Goal: Task Accomplishment & Management: Complete application form

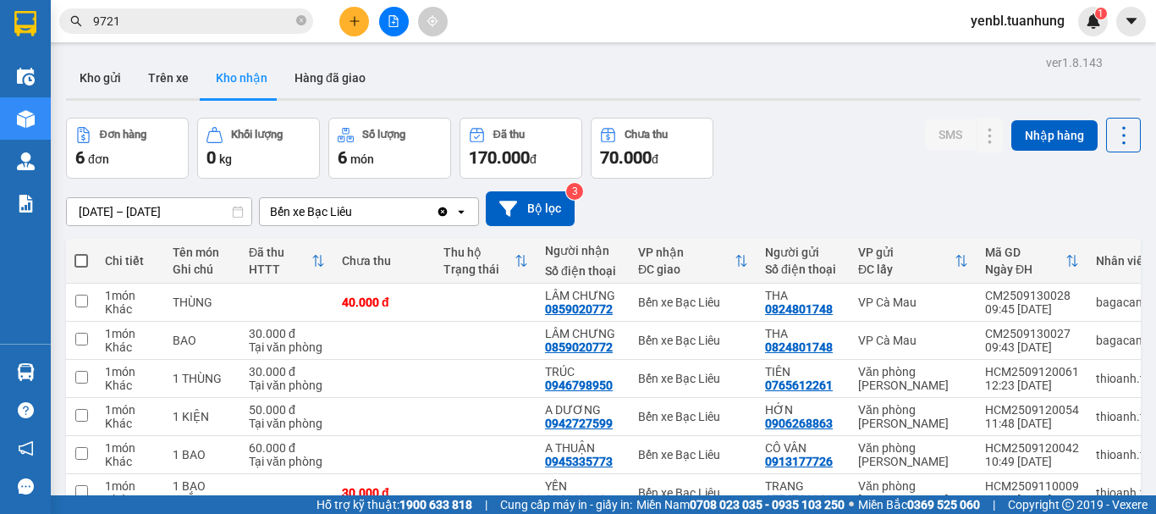
click at [361, 25] on button at bounding box center [354, 22] width 30 height 30
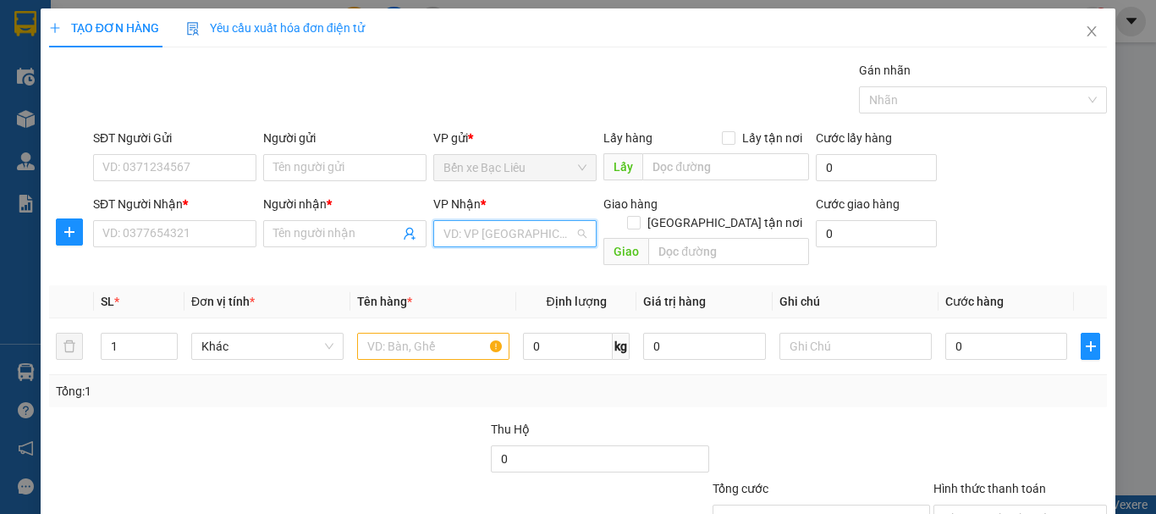
click at [489, 226] on input "search" at bounding box center [508, 233] width 131 height 25
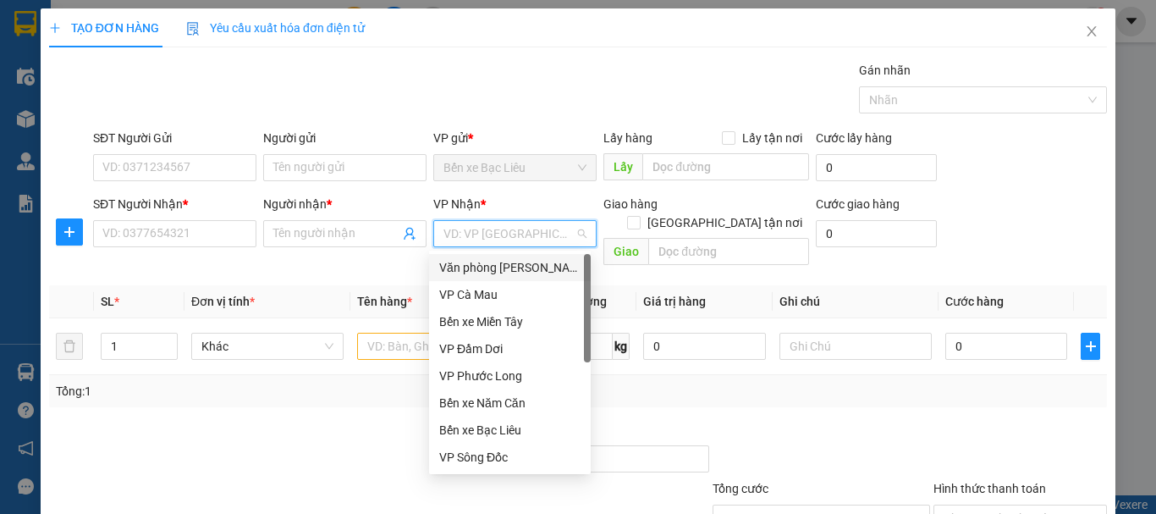
click at [497, 267] on div "Văn phòng [PERSON_NAME]" at bounding box center [509, 267] width 141 height 19
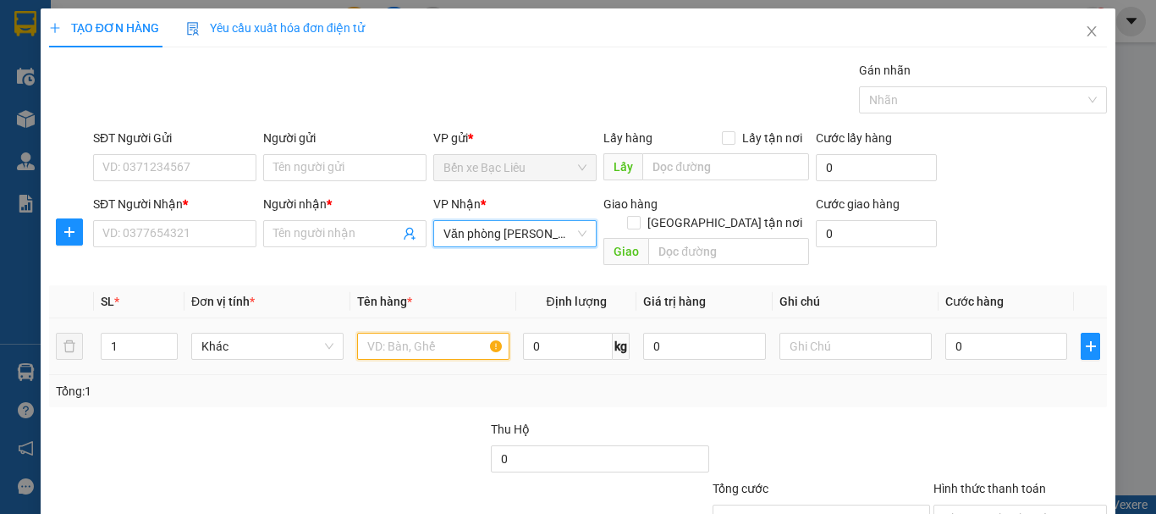
click at [396, 333] on input "text" at bounding box center [433, 346] width 152 height 27
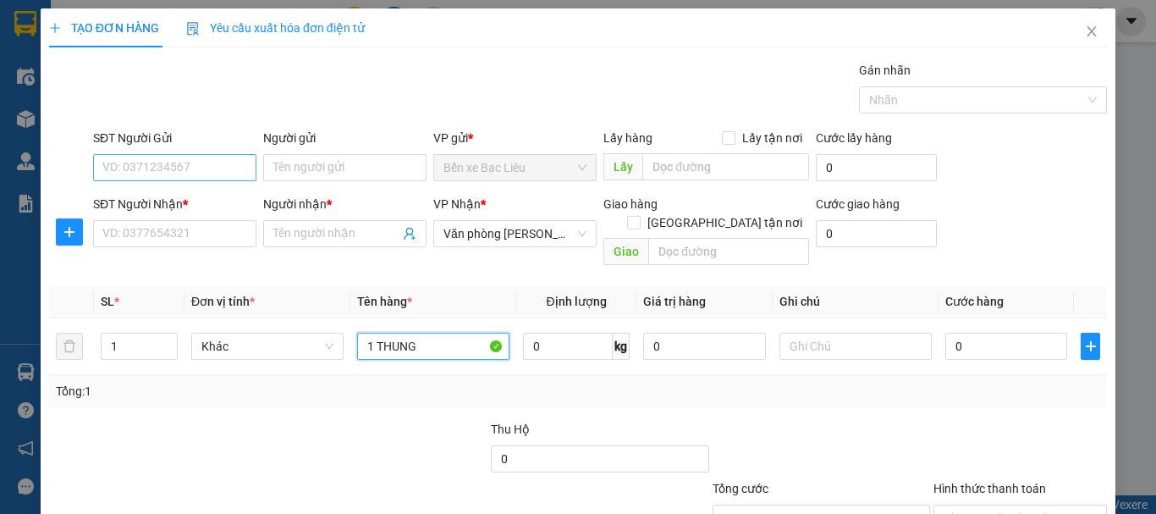
type input "1 THUNG"
click at [216, 172] on input "SĐT Người Gửi" at bounding box center [174, 167] width 163 height 27
click at [979, 333] on input "0" at bounding box center [1006, 346] width 122 height 27
type input "3"
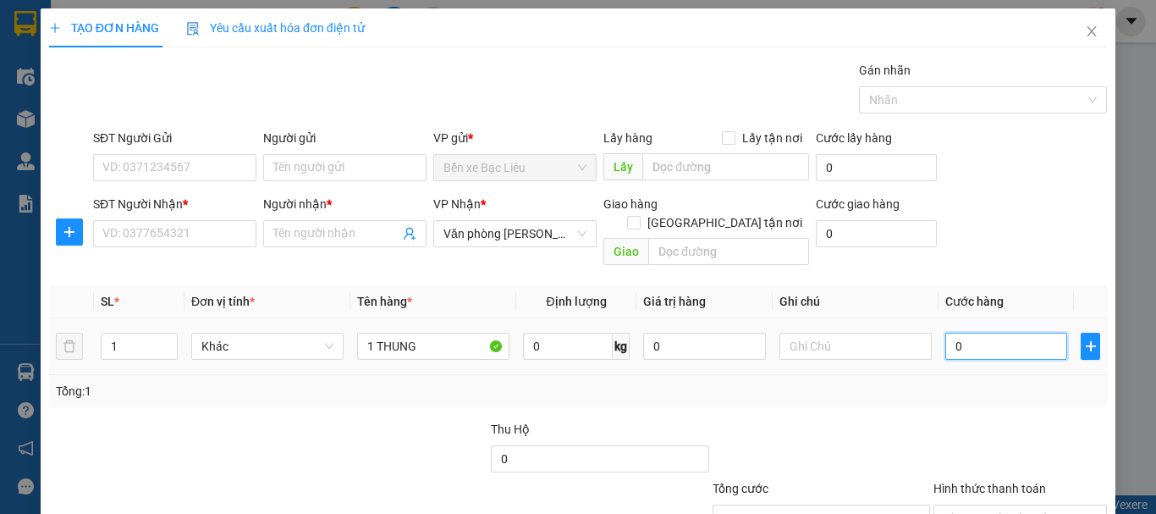
type input "3"
type input "30"
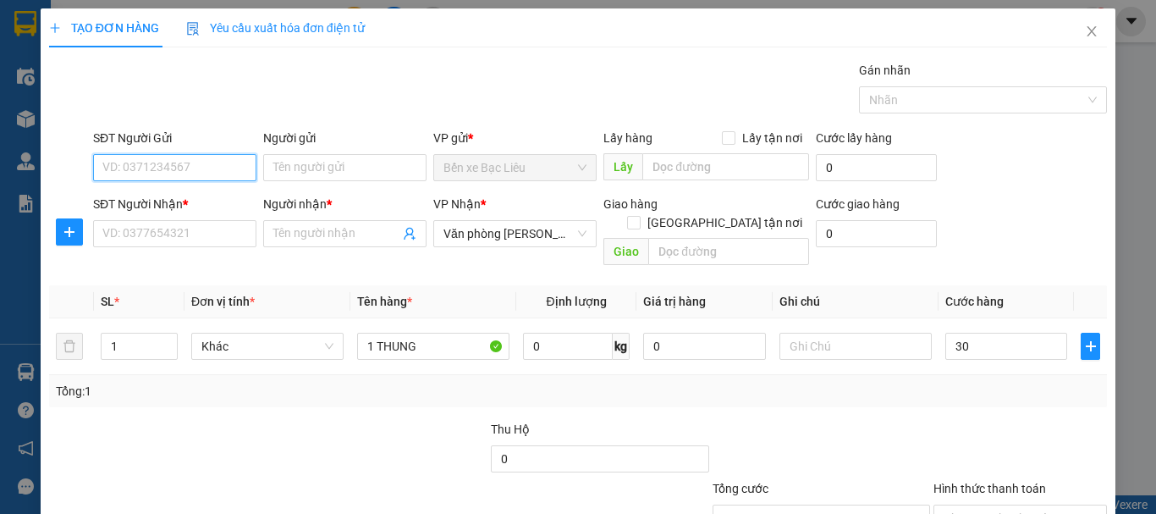
type input "30.000"
click at [178, 174] on input "SĐT Người Gửi" at bounding box center [174, 167] width 163 height 27
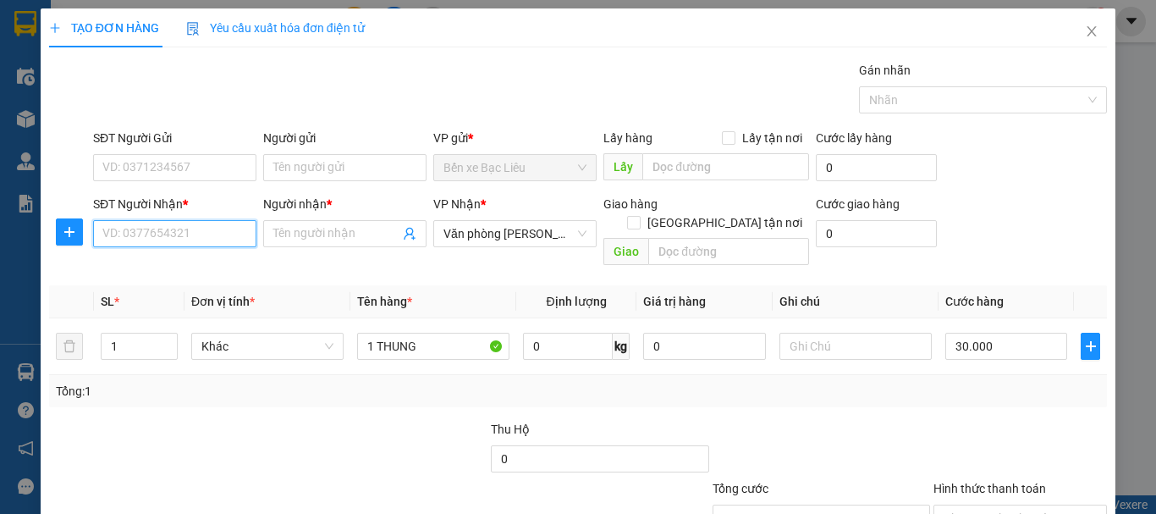
click at [153, 240] on input "SĐT Người Nhận *" at bounding box center [174, 233] width 163 height 27
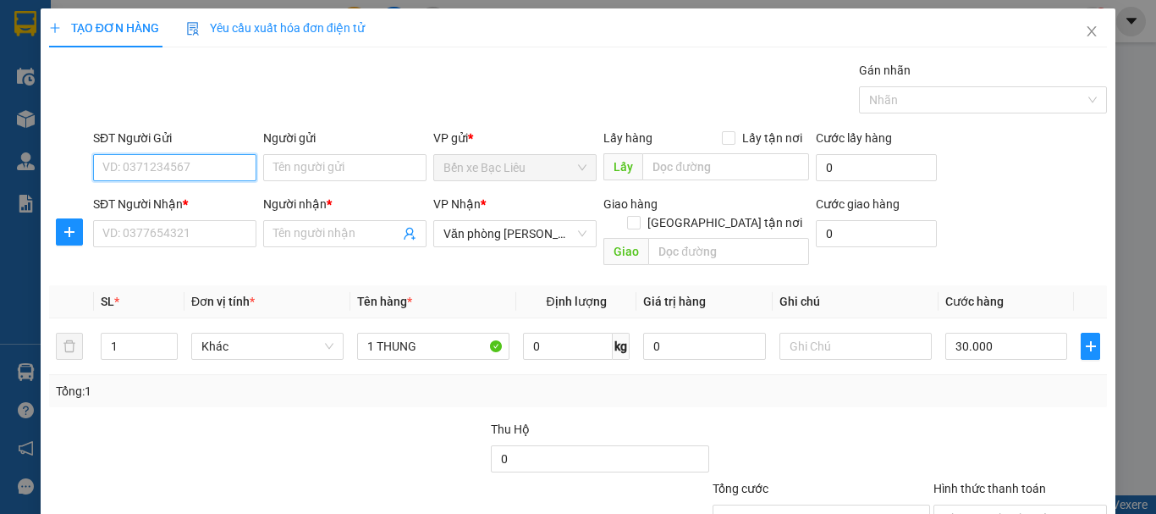
click at [151, 168] on input "SĐT Người Gửi" at bounding box center [174, 167] width 163 height 27
type input "0"
click at [232, 173] on input "0" at bounding box center [174, 167] width 163 height 27
click at [214, 165] on input "SĐT Người Gửi" at bounding box center [174, 167] width 163 height 27
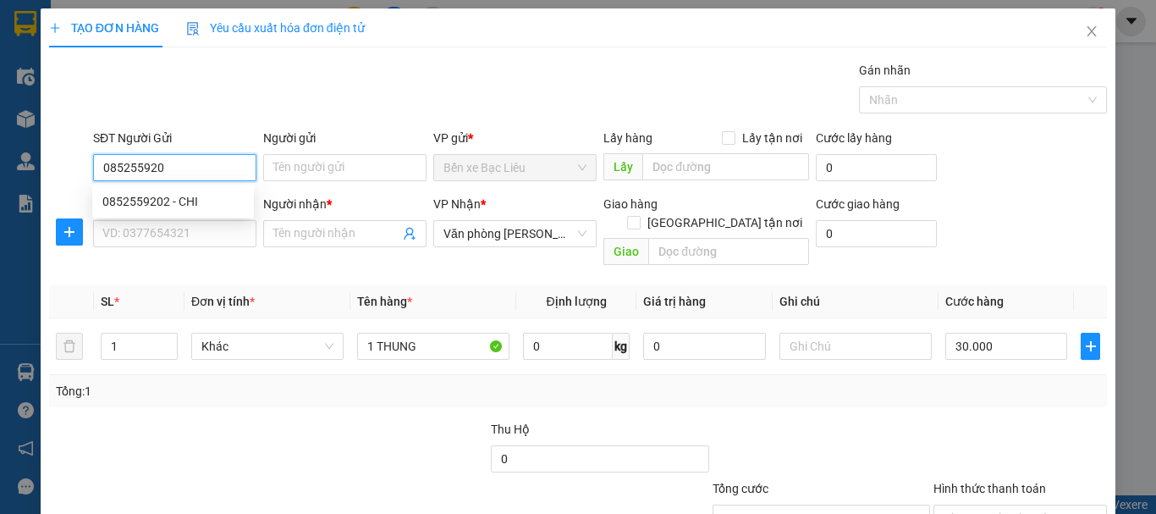
type input "0852559202"
click at [205, 195] on div "0852559202 - CHI" at bounding box center [172, 201] width 141 height 19
type input "CHI"
type input "0852559202"
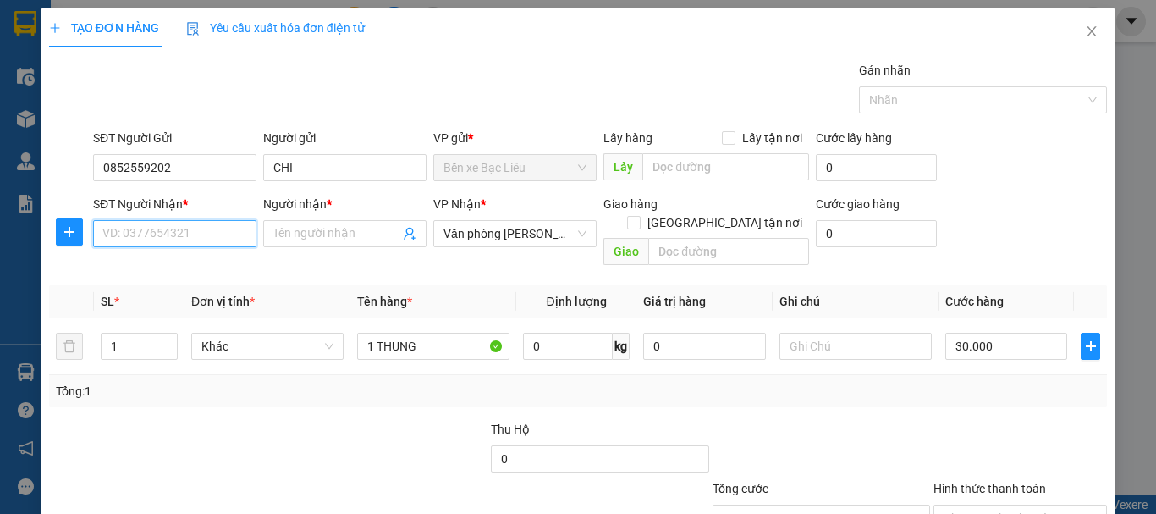
click at [199, 244] on input "SĐT Người Nhận *" at bounding box center [174, 233] width 163 height 27
click at [199, 297] on div "0946282170 - QUYÊN" at bounding box center [172, 294] width 141 height 19
type input "0946282170"
type input "QUYÊN"
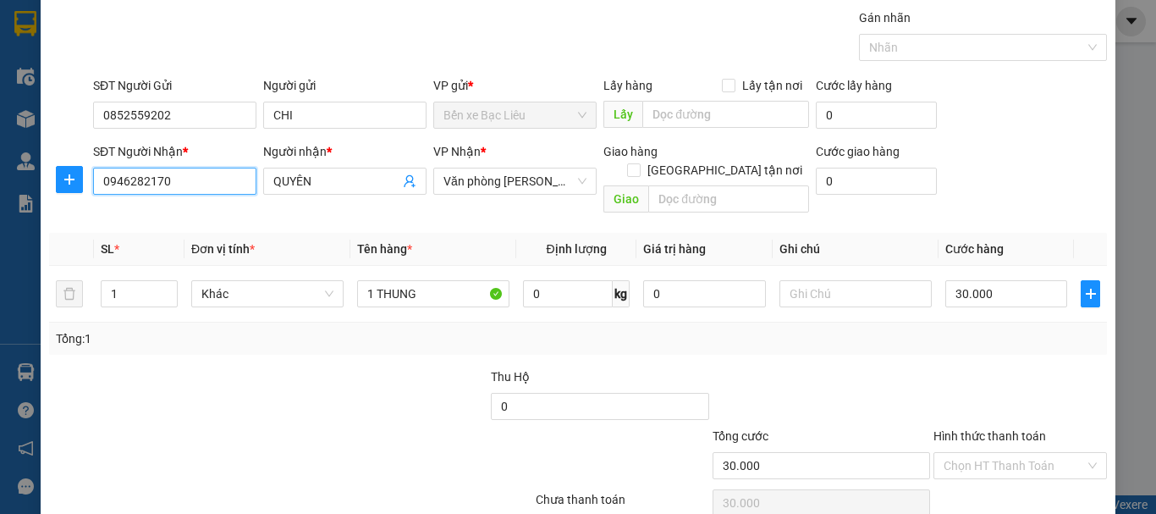
scroll to position [113, 0]
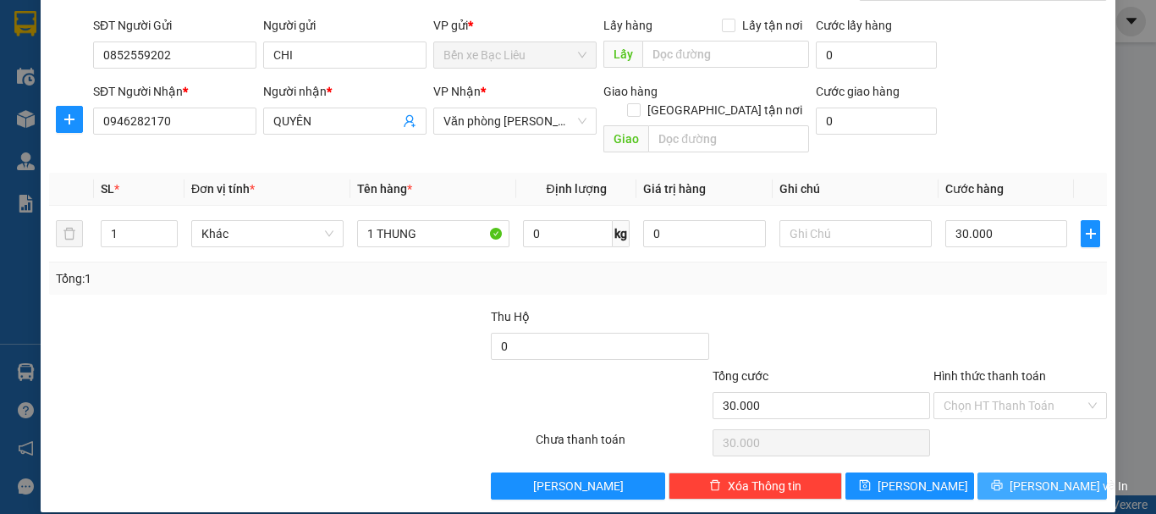
click at [1044, 476] on span "[PERSON_NAME] và In" at bounding box center [1069, 485] width 118 height 19
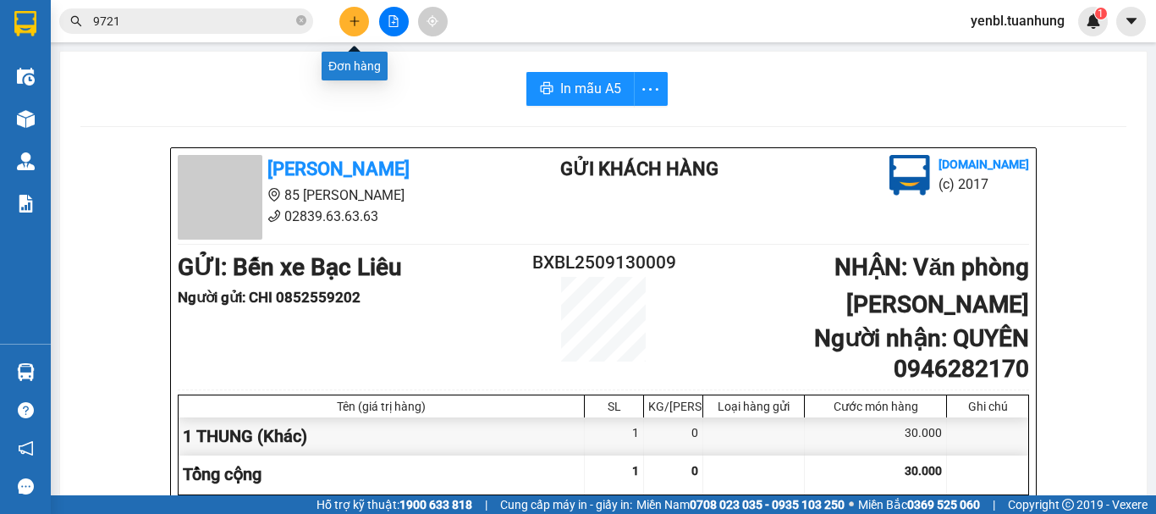
click at [357, 15] on icon "plus" at bounding box center [355, 21] width 12 height 12
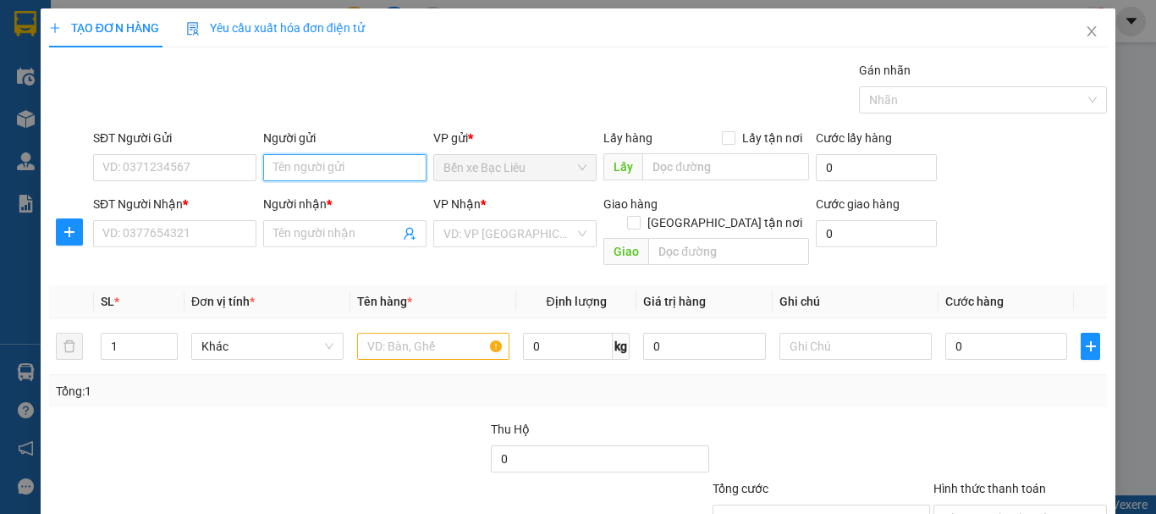
click at [317, 155] on input "Người gửi" at bounding box center [344, 167] width 163 height 27
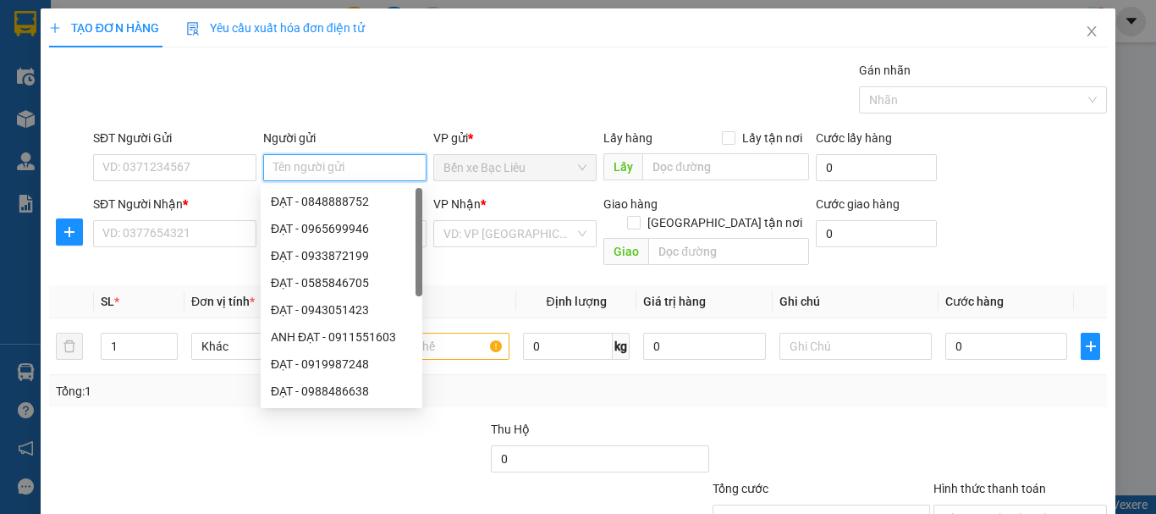
click at [317, 155] on input "Người gửi" at bounding box center [344, 167] width 163 height 27
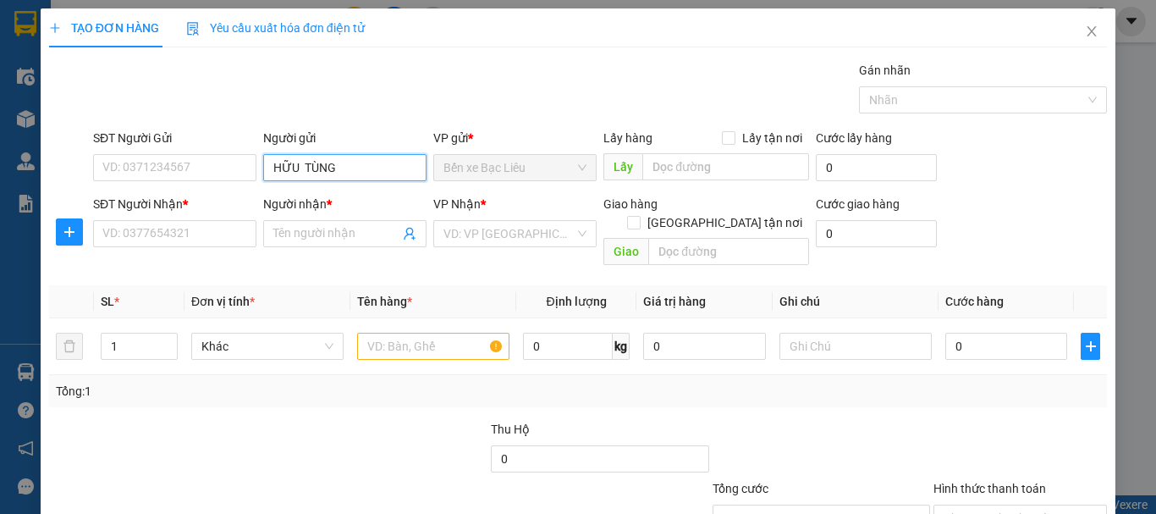
click at [372, 177] on input "HỮU TÙNG" at bounding box center [344, 167] width 163 height 27
click at [335, 168] on input "HỮU TÙNG" at bounding box center [344, 167] width 163 height 27
click at [291, 163] on input "HỮU TÙNG" at bounding box center [344, 167] width 163 height 27
click at [301, 163] on input "HỮU TÙNG" at bounding box center [344, 167] width 163 height 27
type input "HỮU TÙNG"
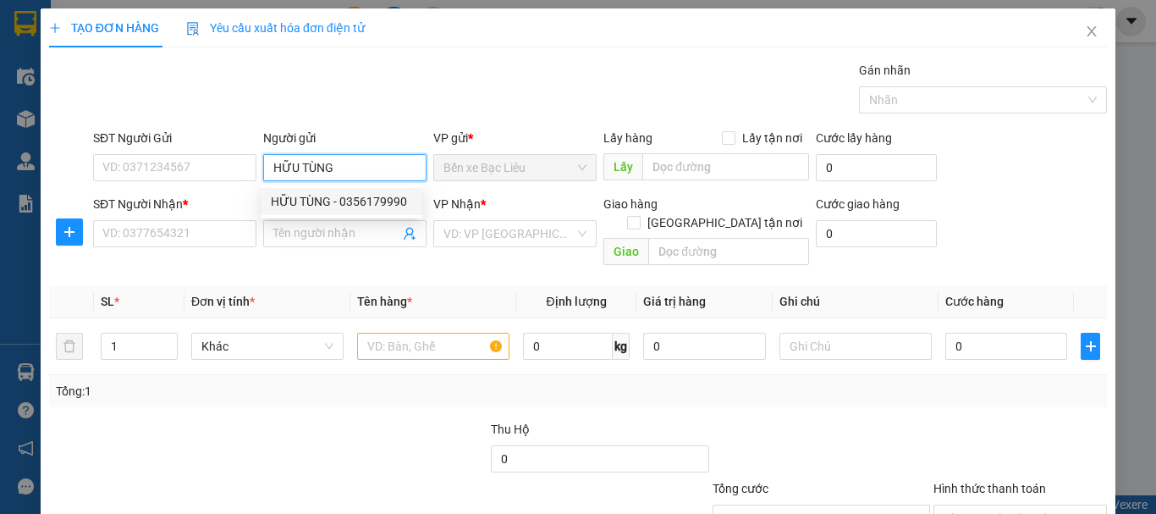
click at [363, 195] on div "HỮU TÙNG - 0356179990" at bounding box center [341, 201] width 141 height 19
type input "0356179990"
type input "HỮU TÙNG"
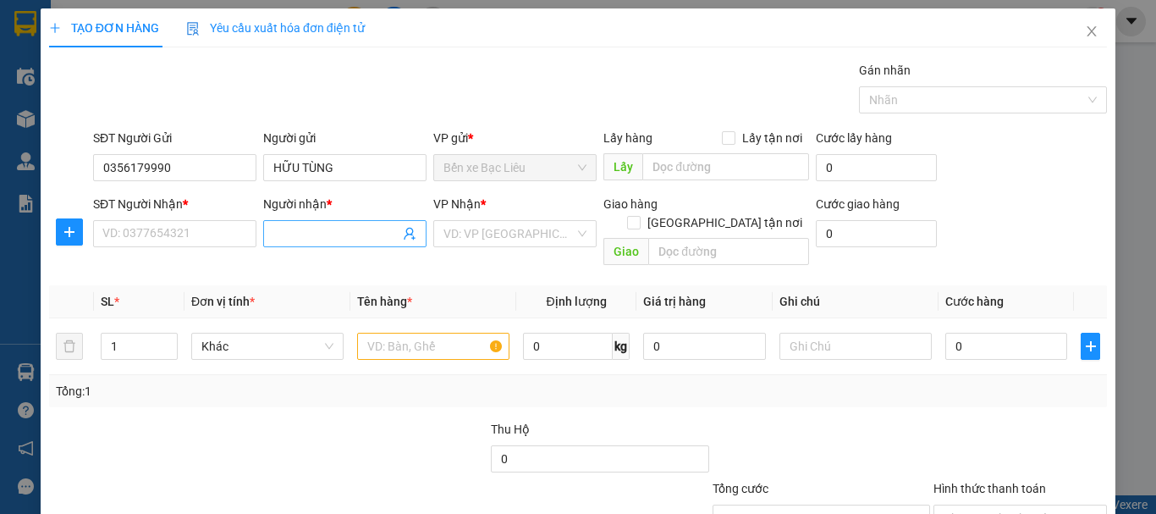
click at [308, 238] on input "Người nhận *" at bounding box center [336, 233] width 126 height 19
click at [307, 238] on input "Người nhận *" at bounding box center [336, 233] width 126 height 19
click at [303, 227] on input "[PERSON_NAME]" at bounding box center [336, 233] width 126 height 19
click at [297, 232] on input "[PERSON_NAME]" at bounding box center [336, 233] width 126 height 19
click at [300, 231] on input "[PERSON_NAME]" at bounding box center [336, 233] width 126 height 19
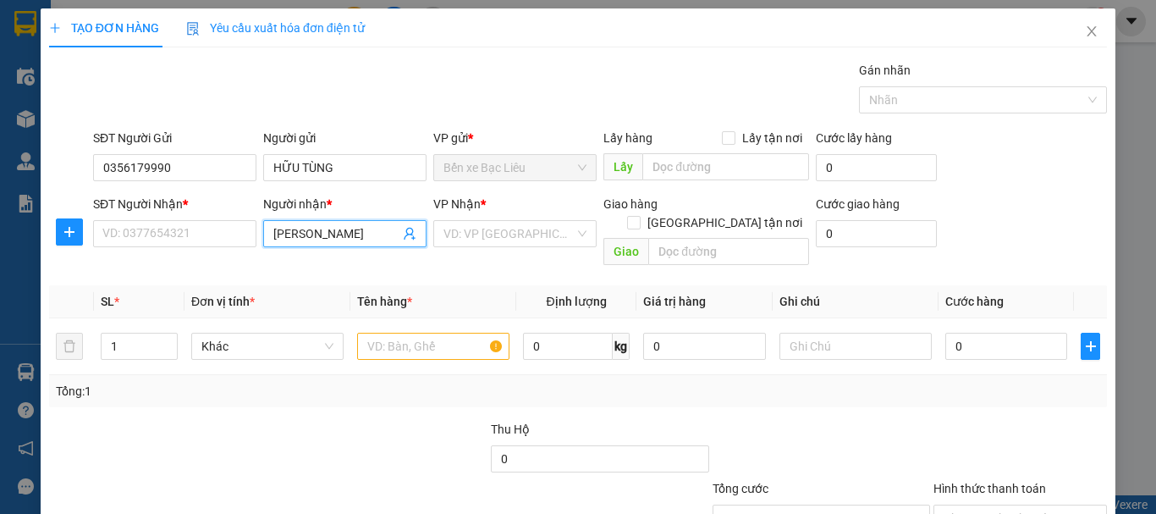
type input "[PERSON_NAME]"
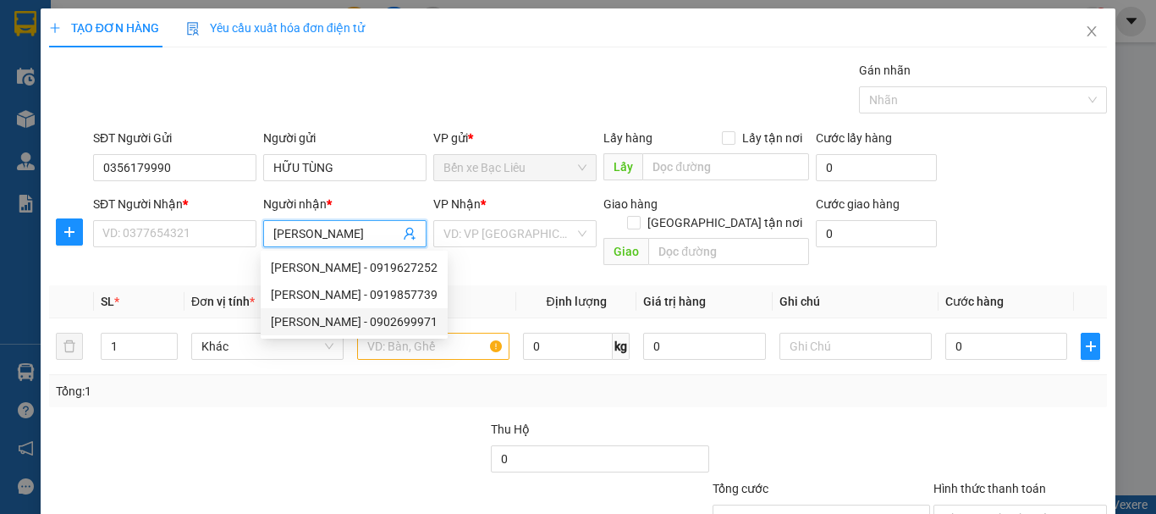
click at [359, 325] on div "[PERSON_NAME] - 0902699971" at bounding box center [354, 321] width 167 height 19
type input "0902699971"
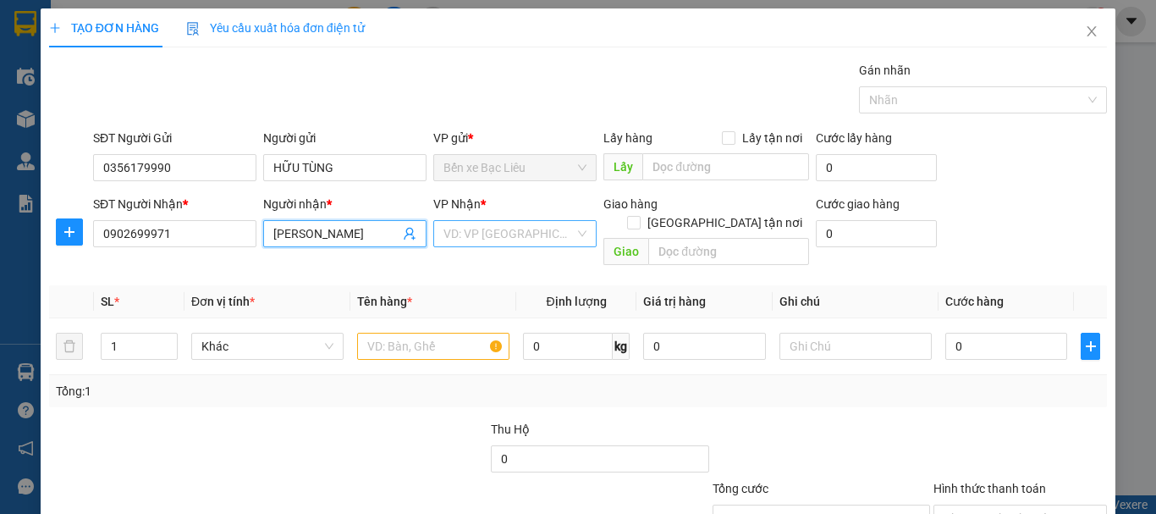
type input "[PERSON_NAME]"
click at [490, 234] on input "search" at bounding box center [508, 233] width 131 height 25
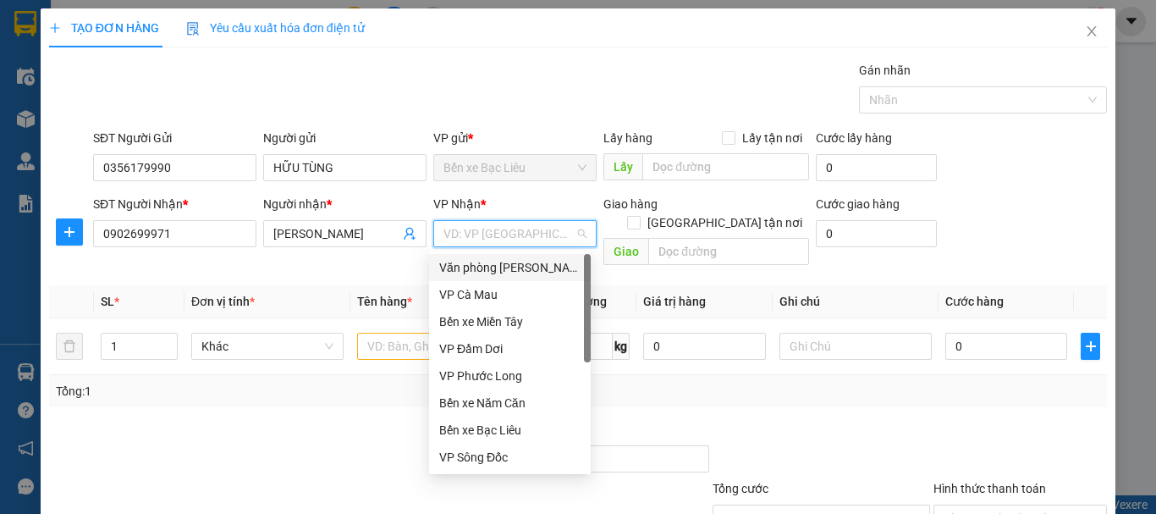
click at [487, 272] on div "Văn phòng [PERSON_NAME]" at bounding box center [509, 267] width 141 height 19
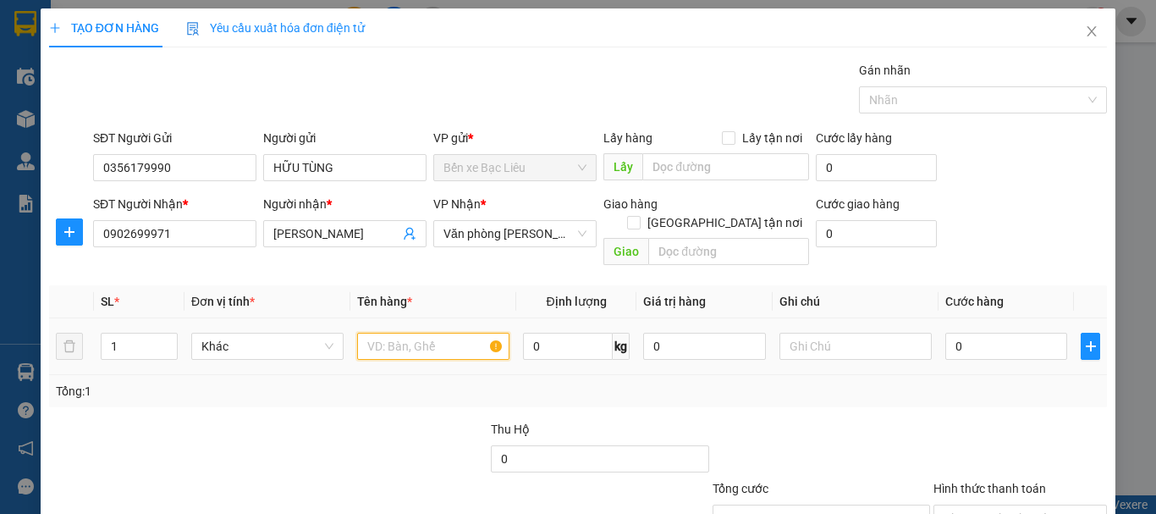
click at [451, 333] on input "text" at bounding box center [433, 346] width 152 height 27
type input "1 HÔP"
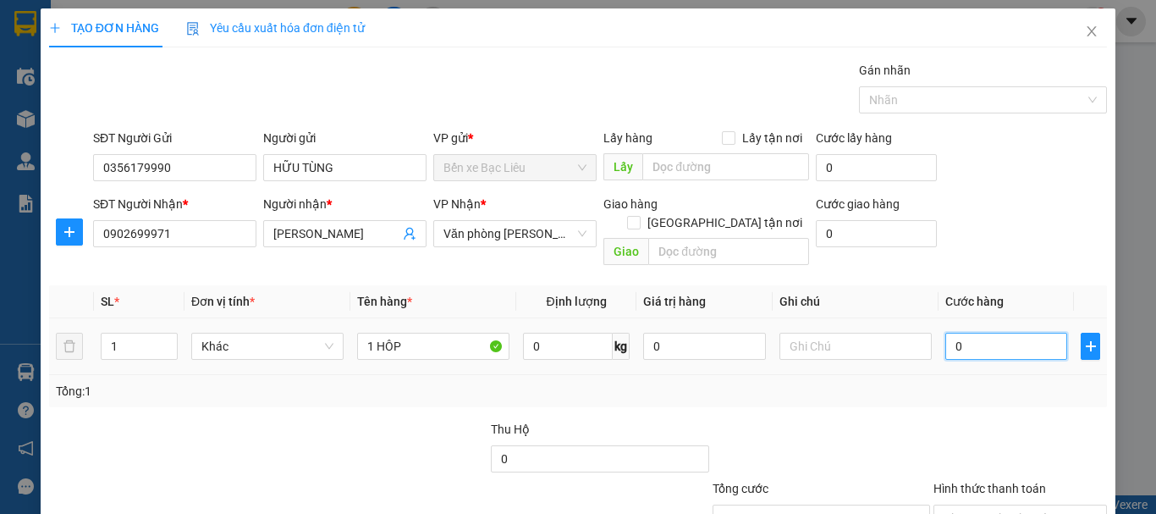
click at [966, 333] on input "0" at bounding box center [1006, 346] width 122 height 27
type input "3"
type input "30"
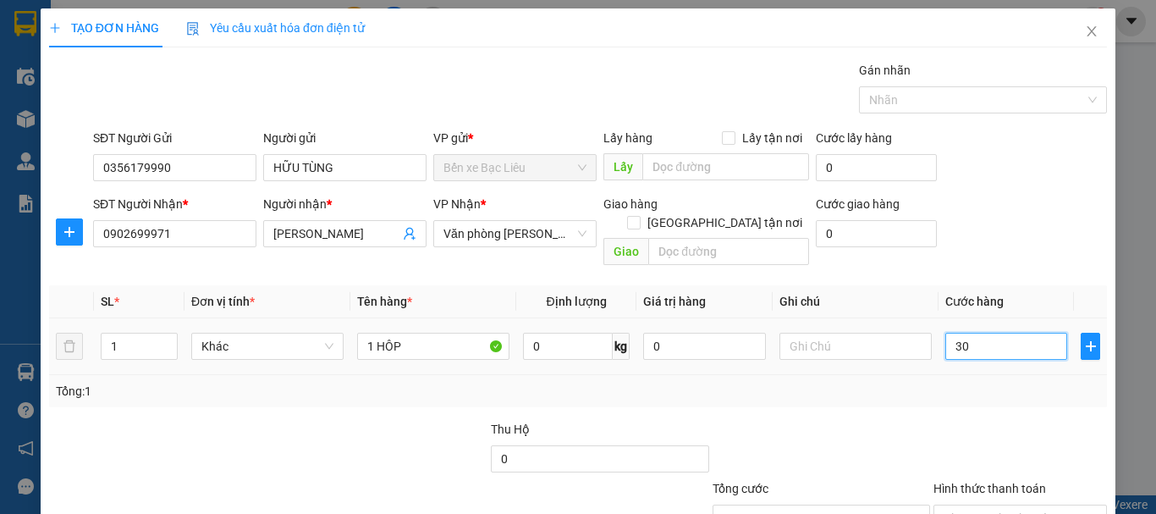
type input "30"
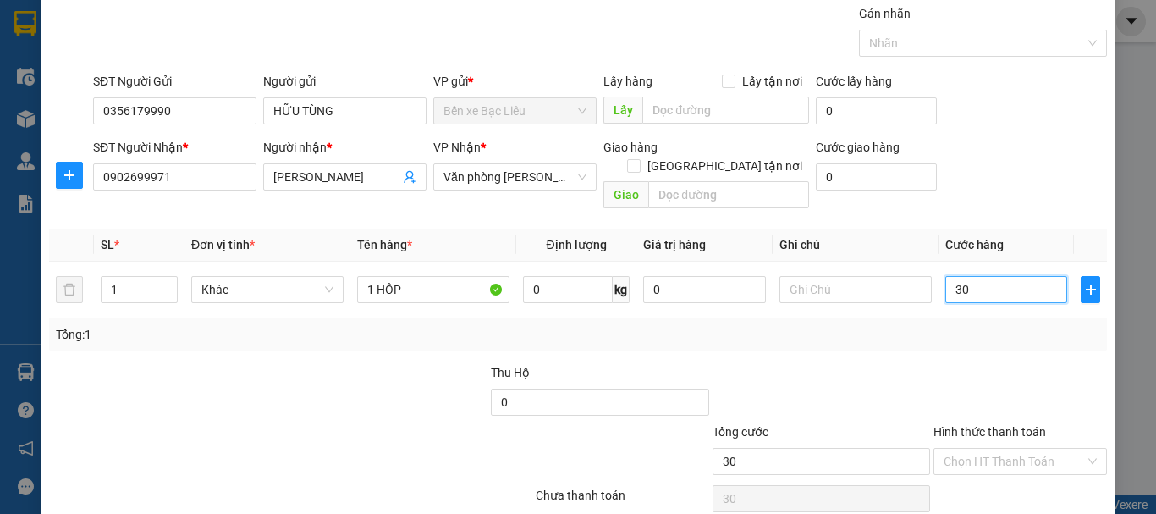
scroll to position [113, 0]
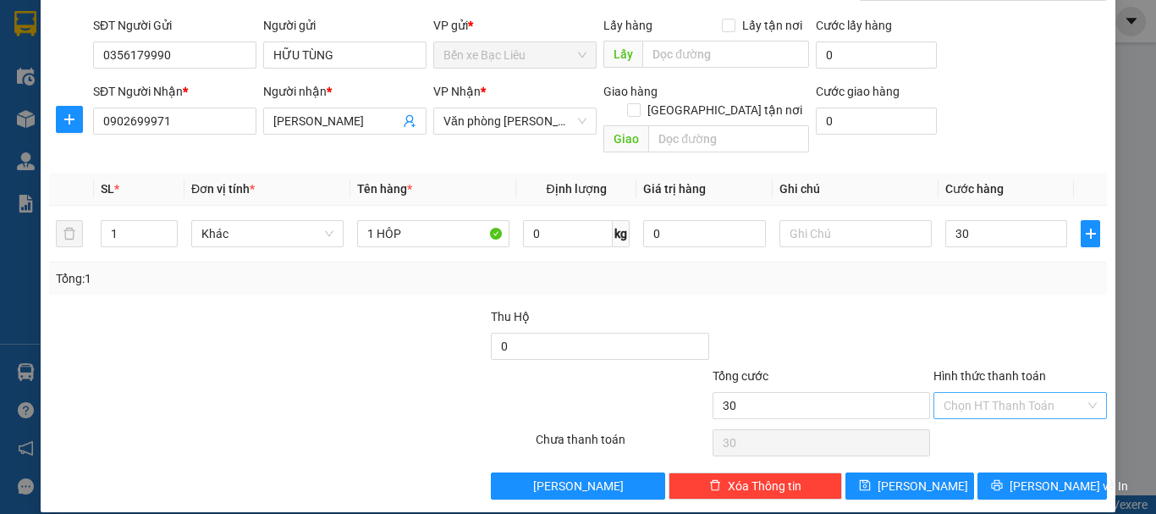
type input "30.000"
click at [953, 393] on input "Hình thức thanh toán" at bounding box center [1014, 405] width 141 height 25
click at [954, 424] on div "Tại văn phòng" at bounding box center [1009, 420] width 151 height 19
type input "0"
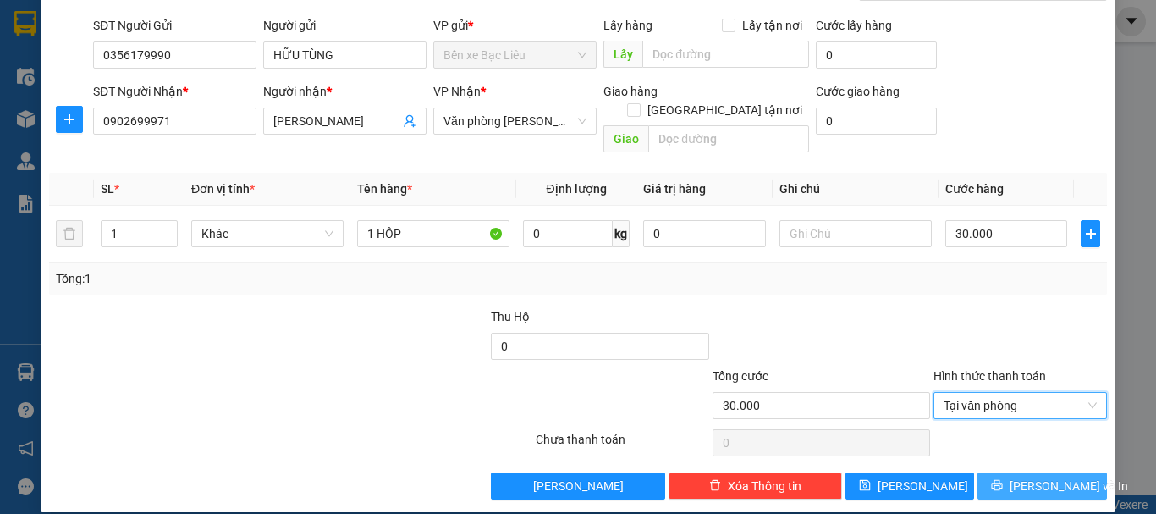
click at [1027, 476] on span "[PERSON_NAME] và In" at bounding box center [1069, 485] width 118 height 19
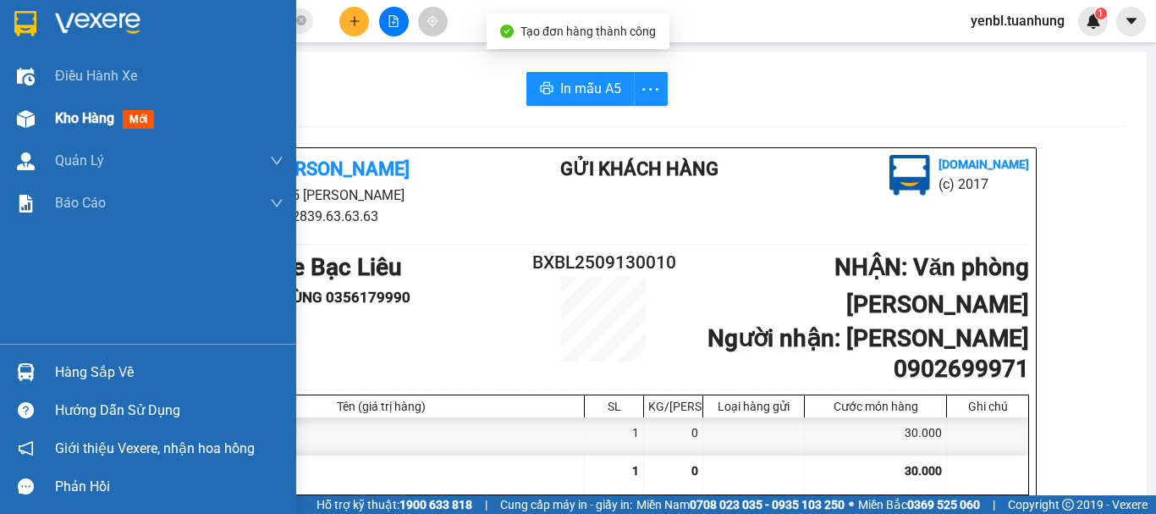
click at [47, 113] on div "Kho hàng mới" at bounding box center [148, 118] width 296 height 42
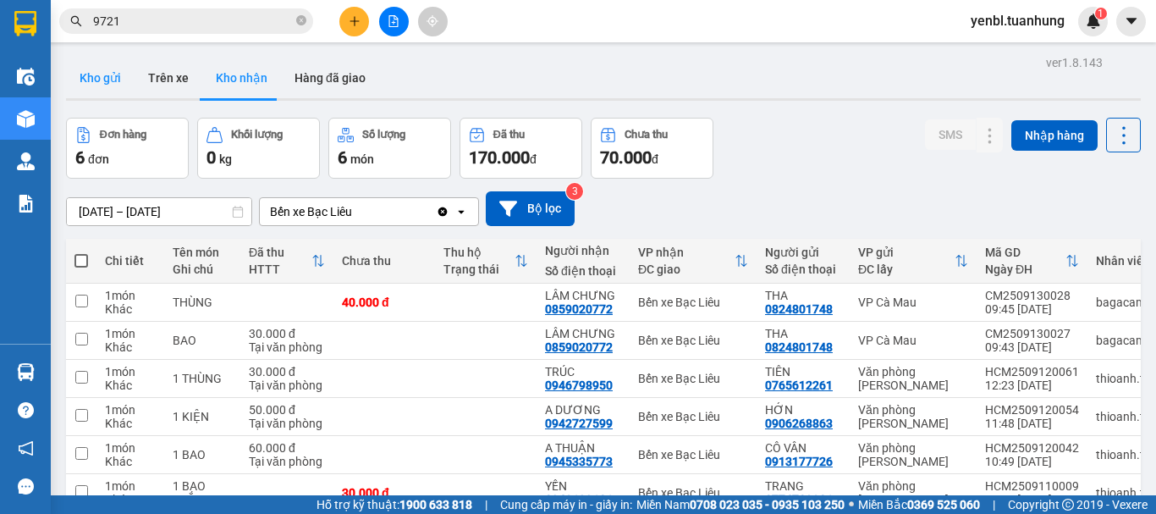
click at [106, 83] on button "Kho gửi" at bounding box center [100, 78] width 69 height 41
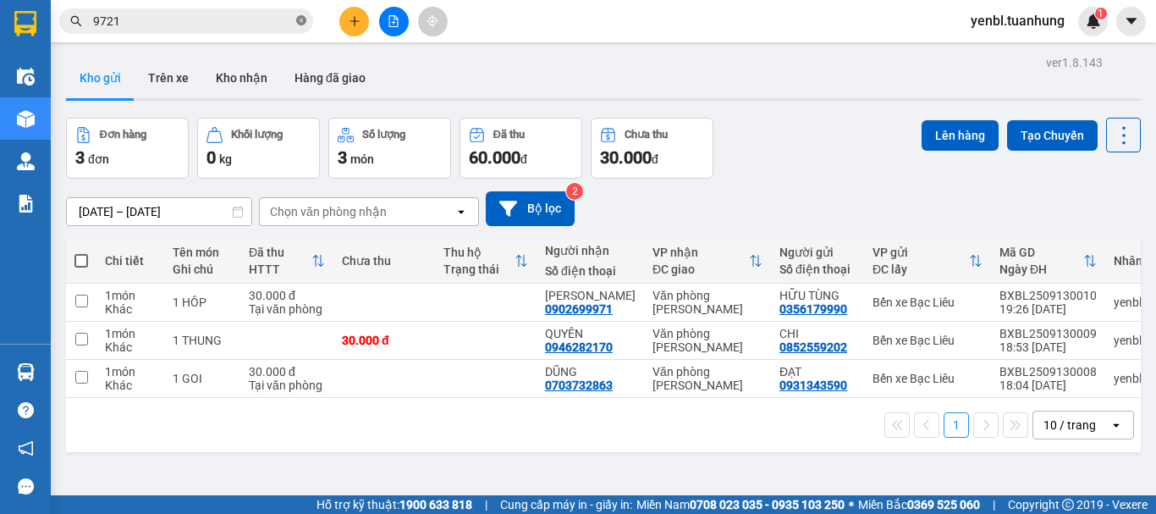
click at [305, 14] on span at bounding box center [301, 22] width 10 height 16
click at [201, 23] on input "text" at bounding box center [193, 21] width 200 height 19
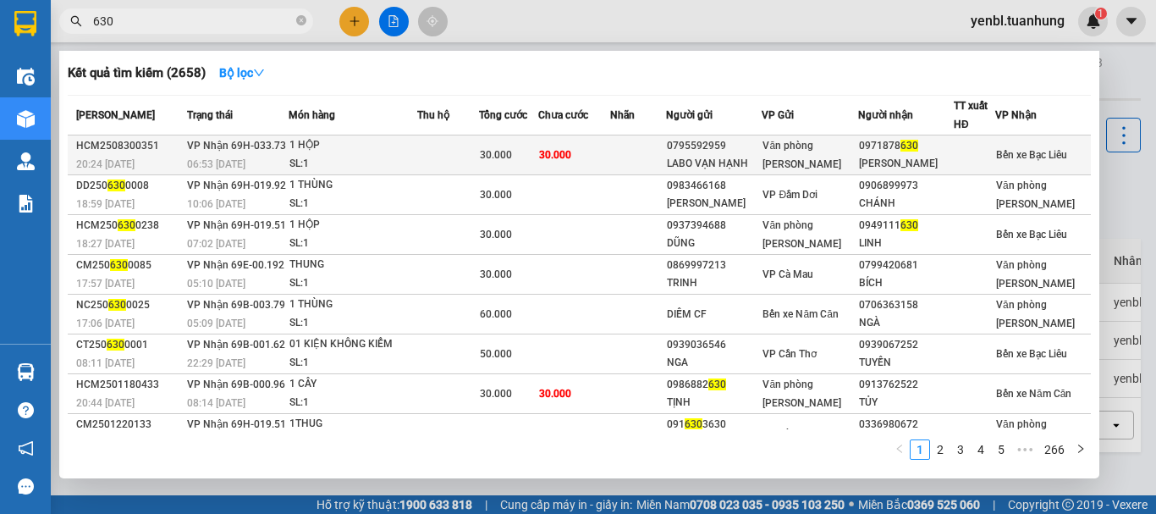
type input "630"
click at [831, 138] on div "Văn phòng [PERSON_NAME]" at bounding box center [809, 154] width 94 height 37
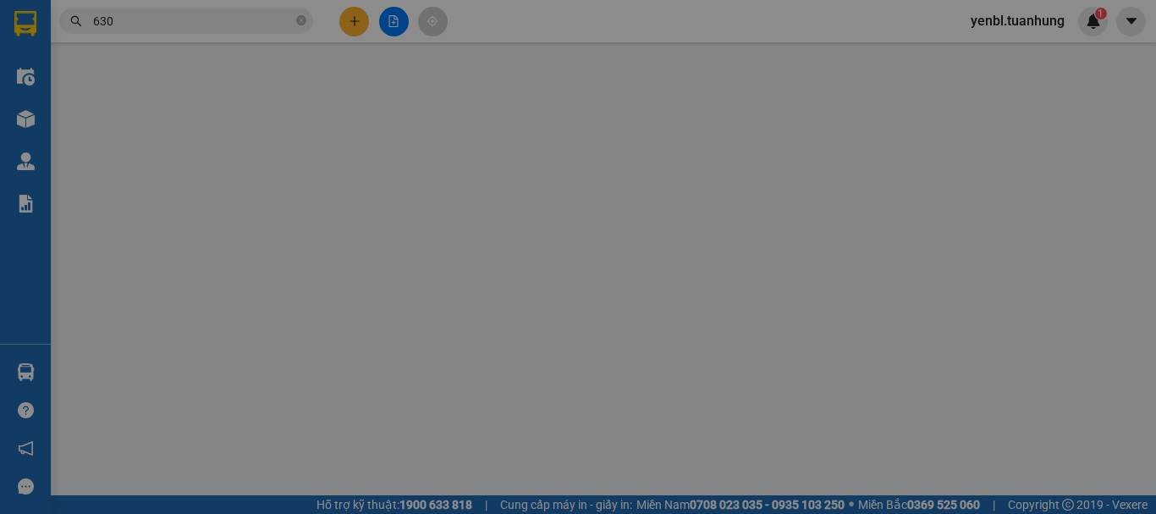
type input "0795592959"
type input "LABO VẠN HẠNH"
type input "0971878630"
type input "[PERSON_NAME]"
type input "30.000"
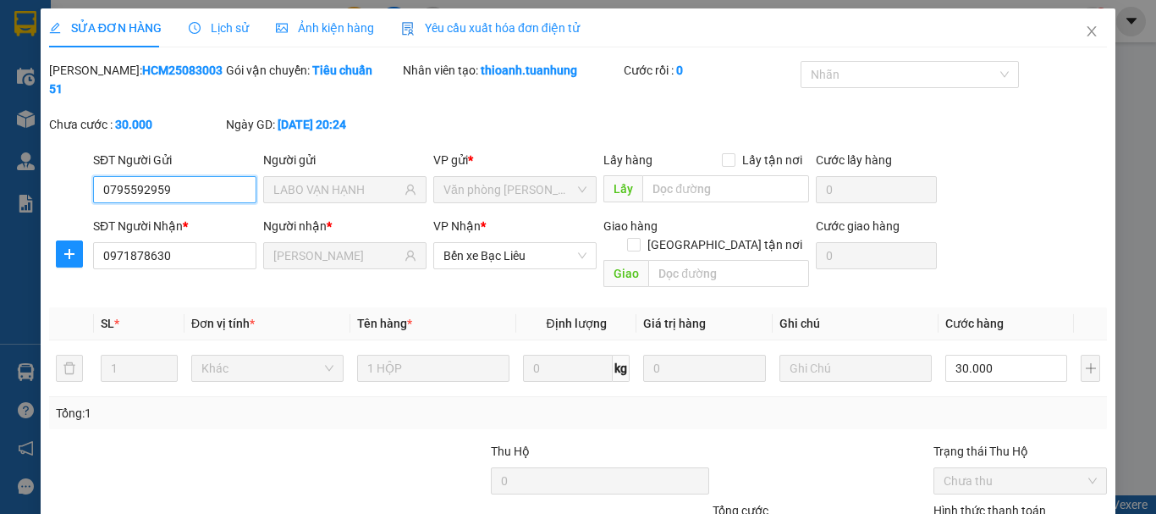
scroll to position [116, 0]
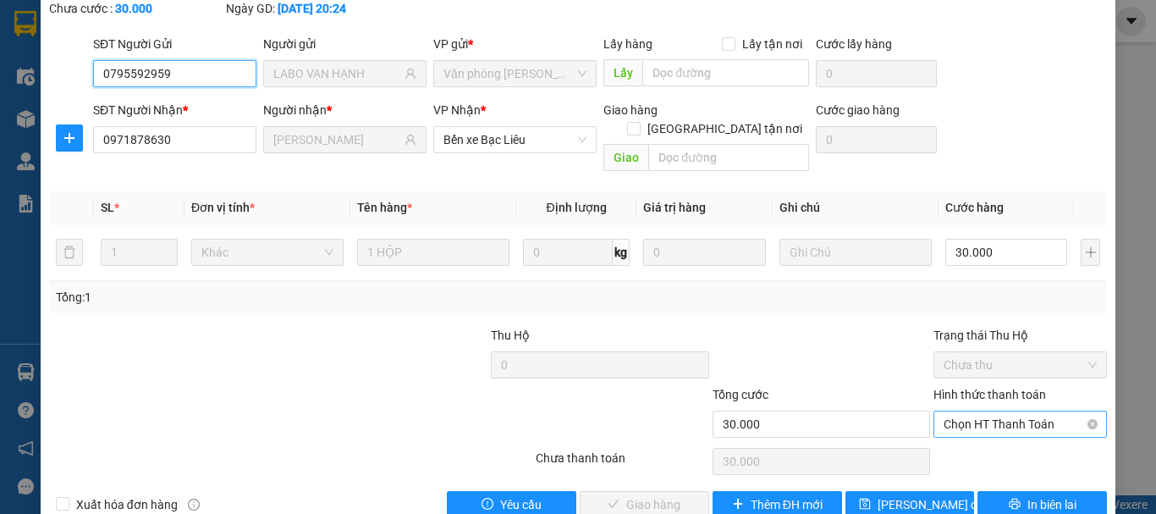
click at [1006, 411] on span "Chọn HT Thanh Toán" at bounding box center [1020, 423] width 153 height 25
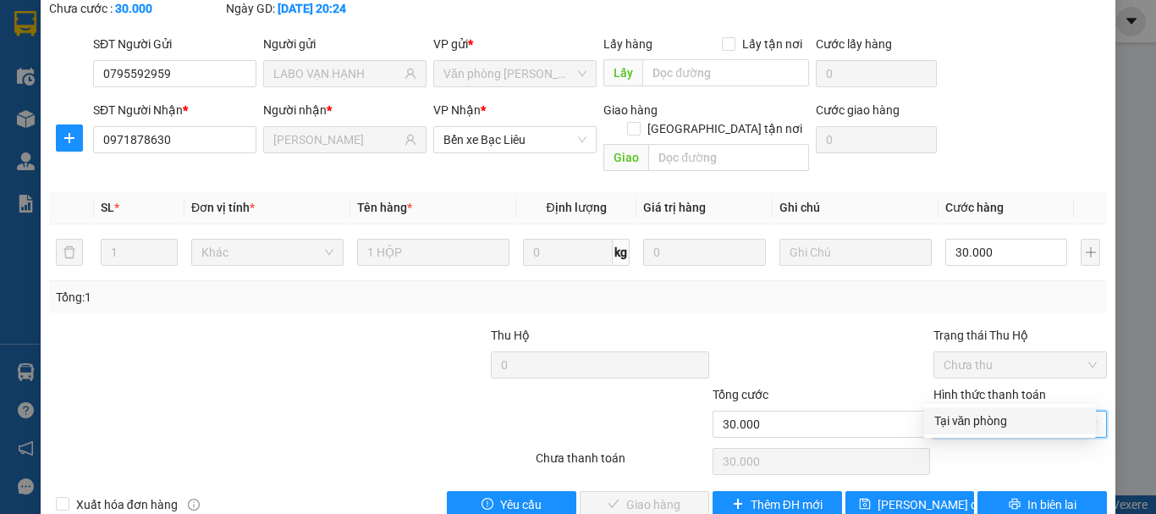
click at [988, 419] on div "Tại văn phòng" at bounding box center [1009, 420] width 151 height 19
type input "0"
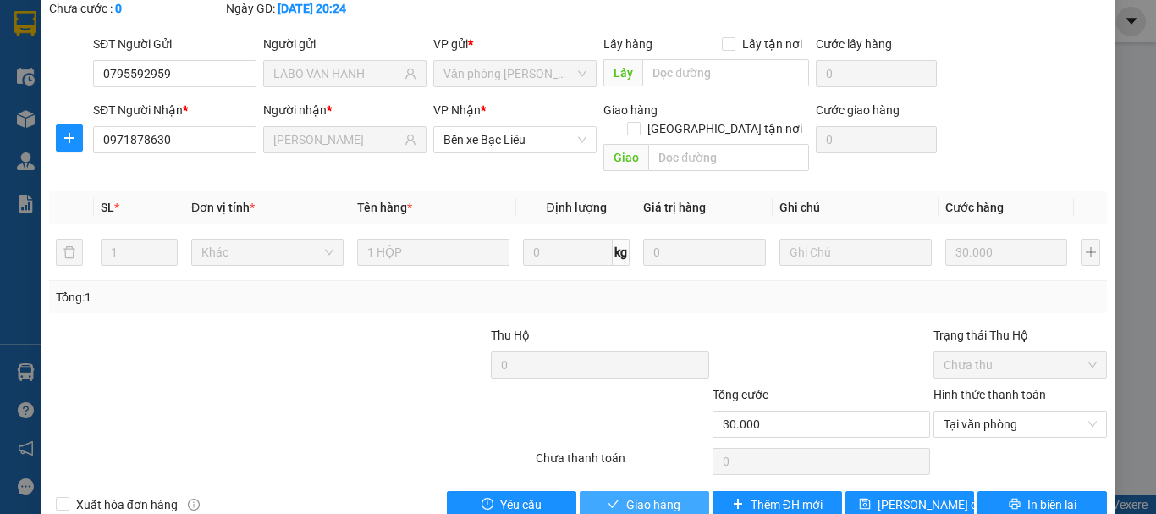
click at [630, 495] on span "Giao hàng" at bounding box center [653, 504] width 54 height 19
